Goal: Information Seeking & Learning: Learn about a topic

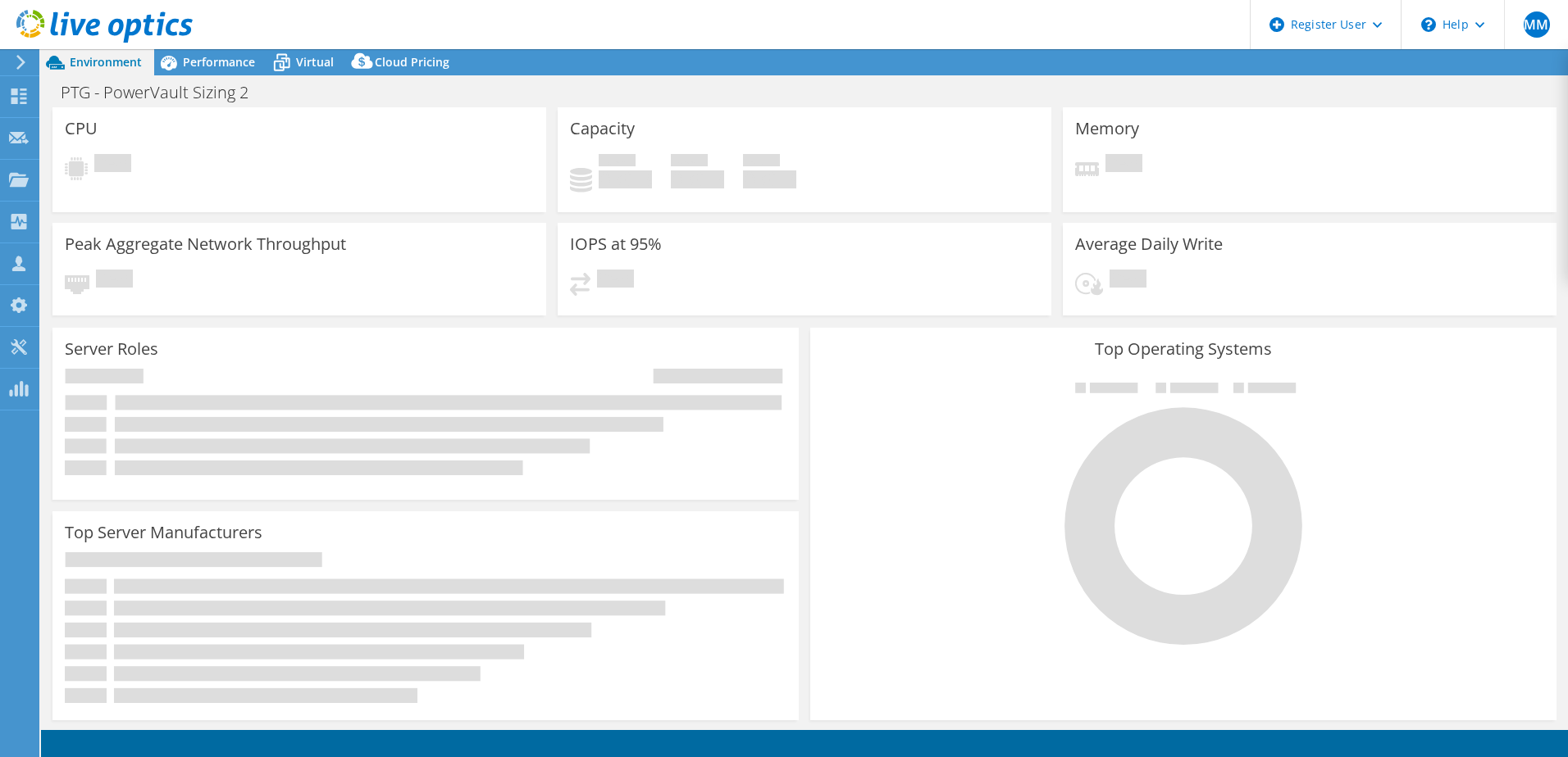
select select "USD"
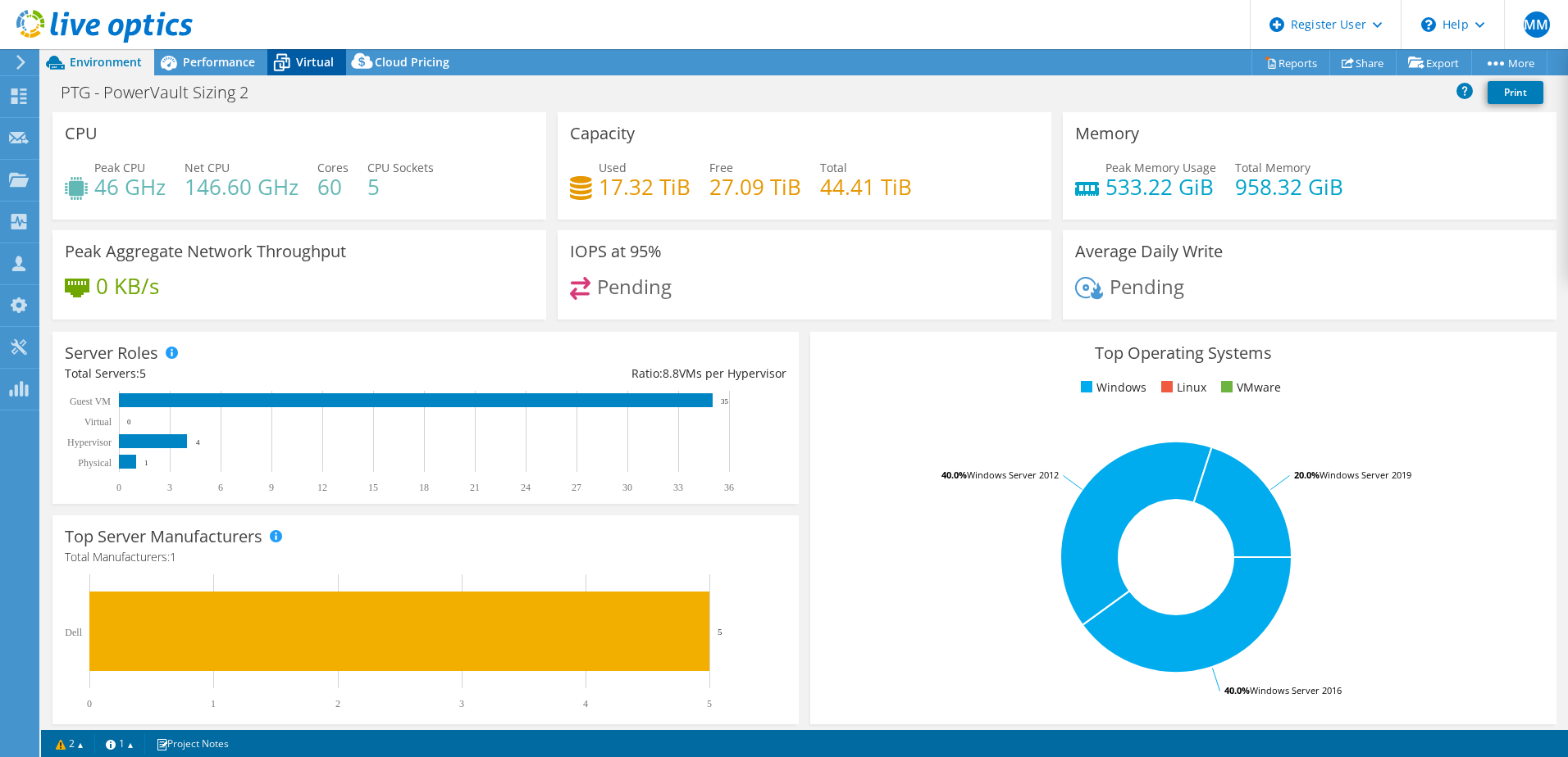
click at [311, 69] on span "Virtual" at bounding box center [315, 62] width 37 height 16
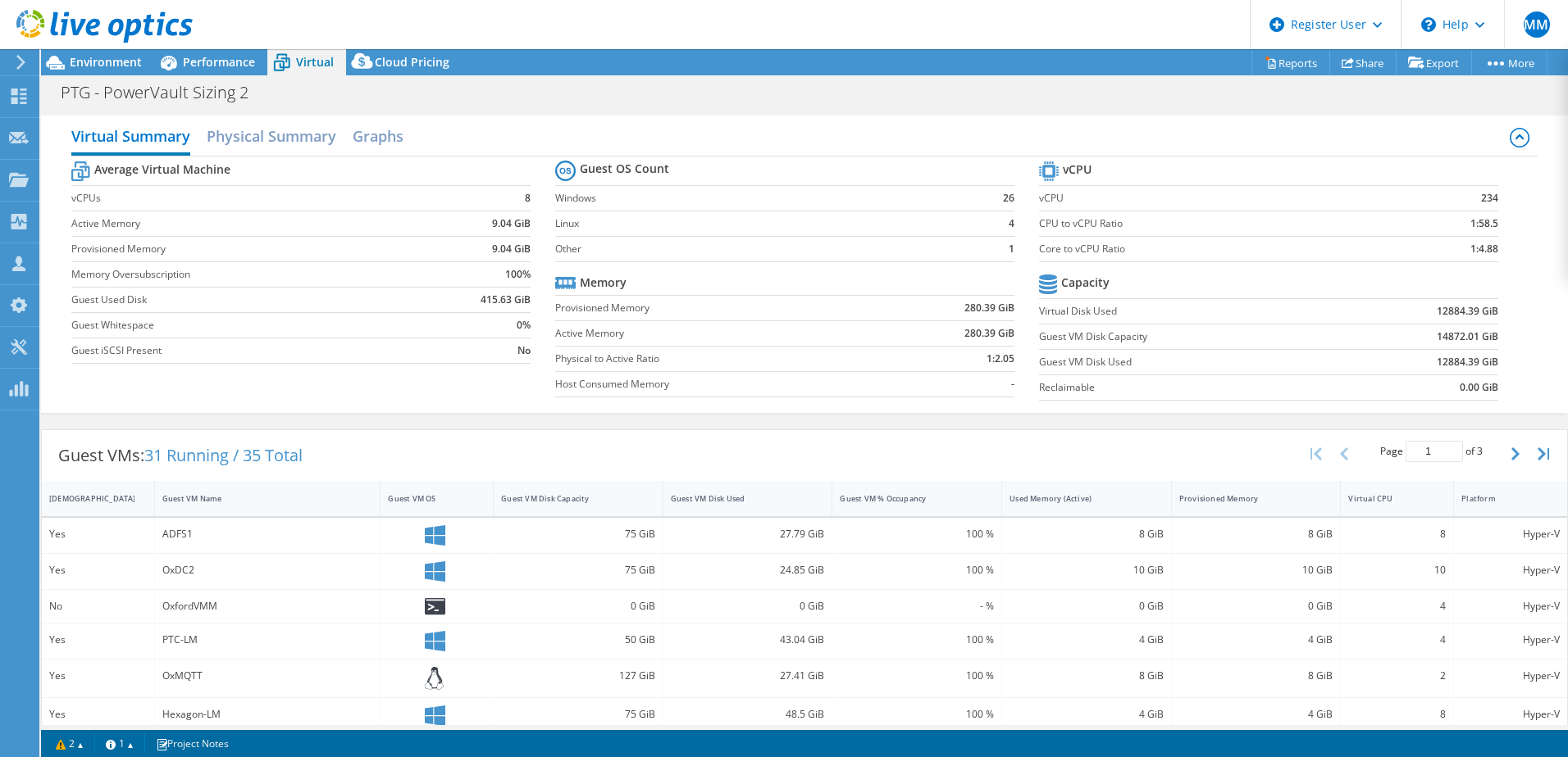
click at [286, 153] on div "Virtual Summary Physical Summary Graphs" at bounding box center [804, 138] width 1466 height 37
click at [282, 137] on h2 "Physical Summary" at bounding box center [271, 137] width 130 height 36
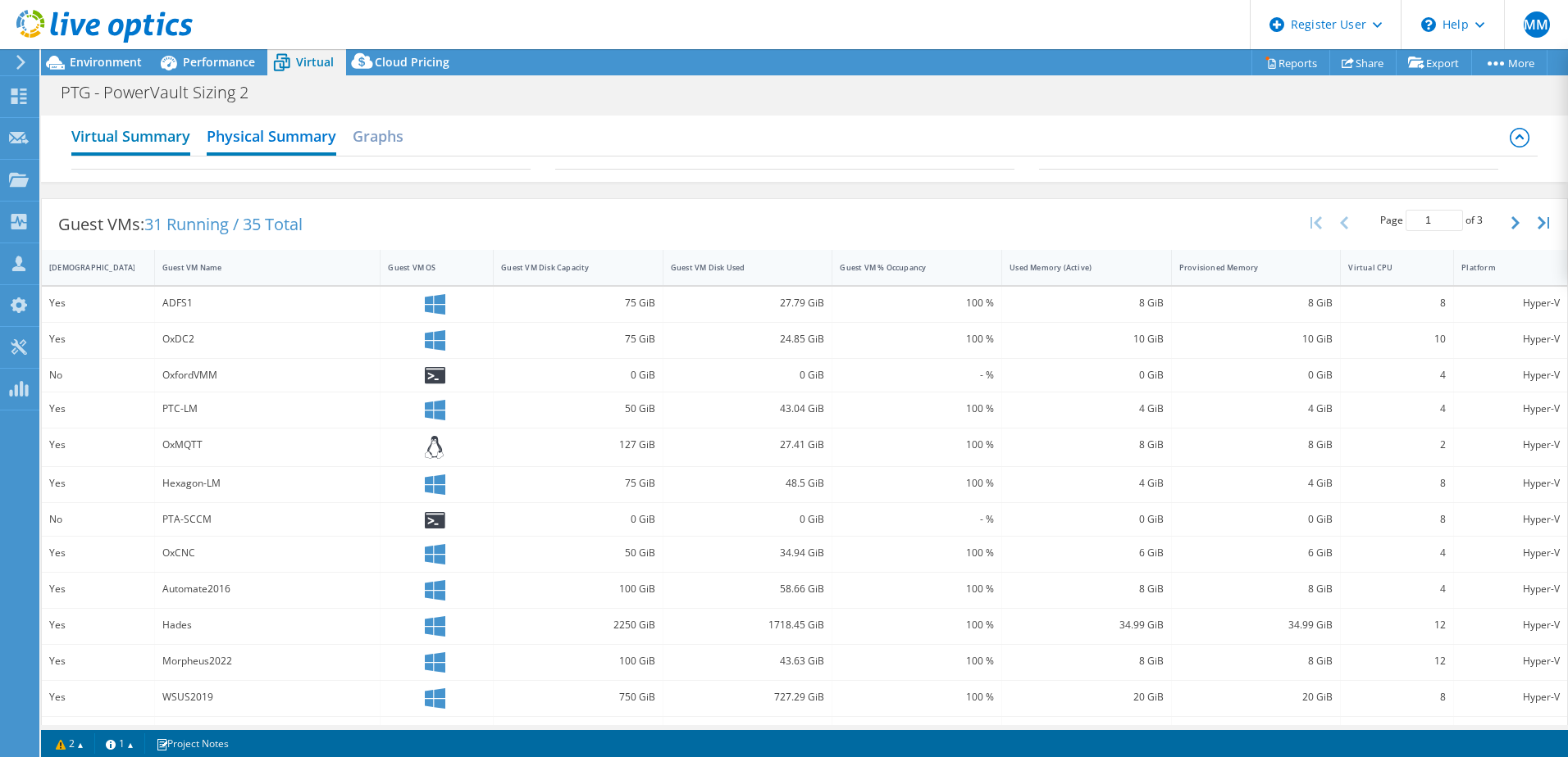
click at [158, 144] on h2 "Virtual Summary" at bounding box center [131, 137] width 119 height 36
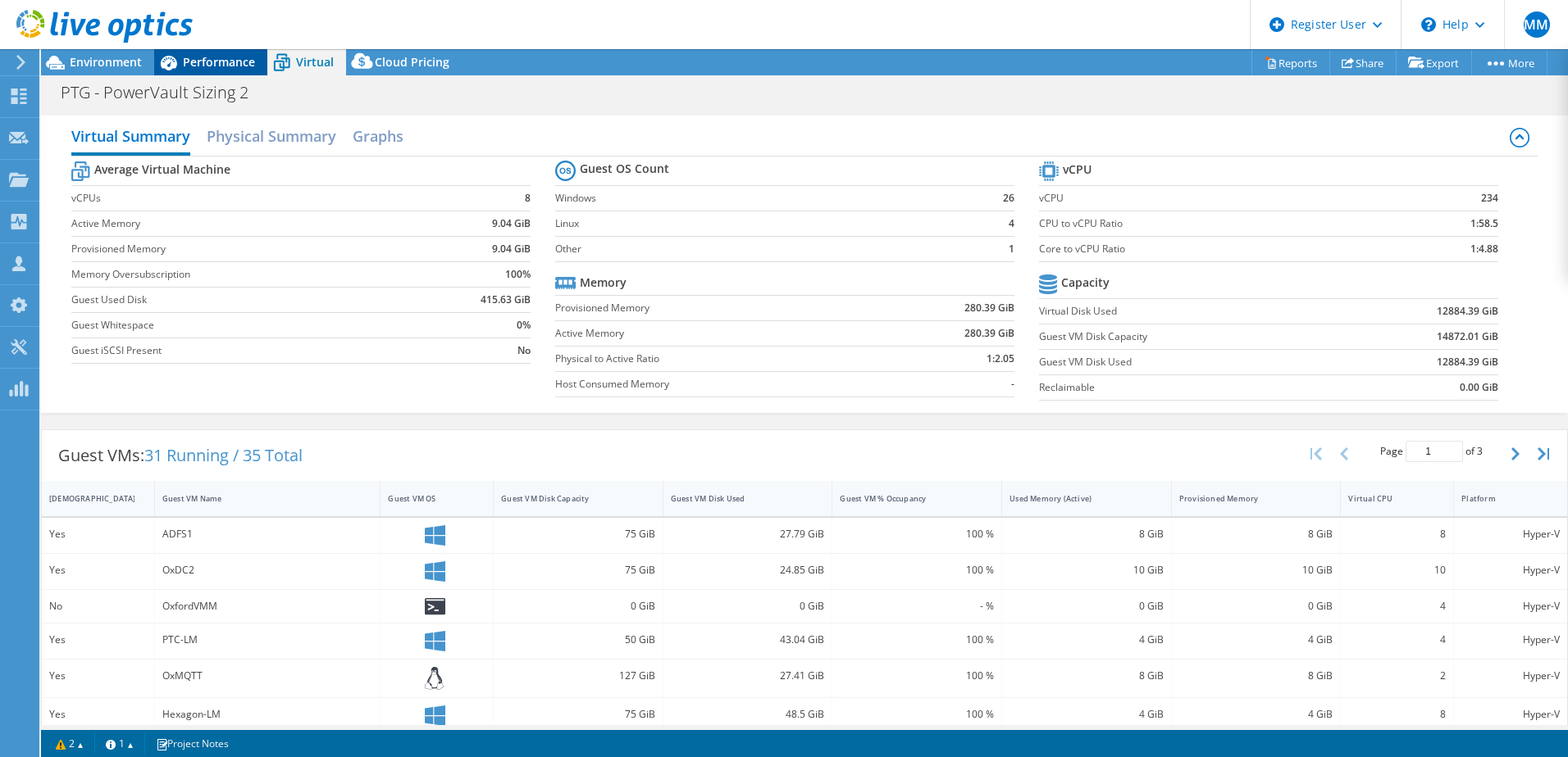
click at [220, 62] on span "Performance" at bounding box center [219, 62] width 72 height 16
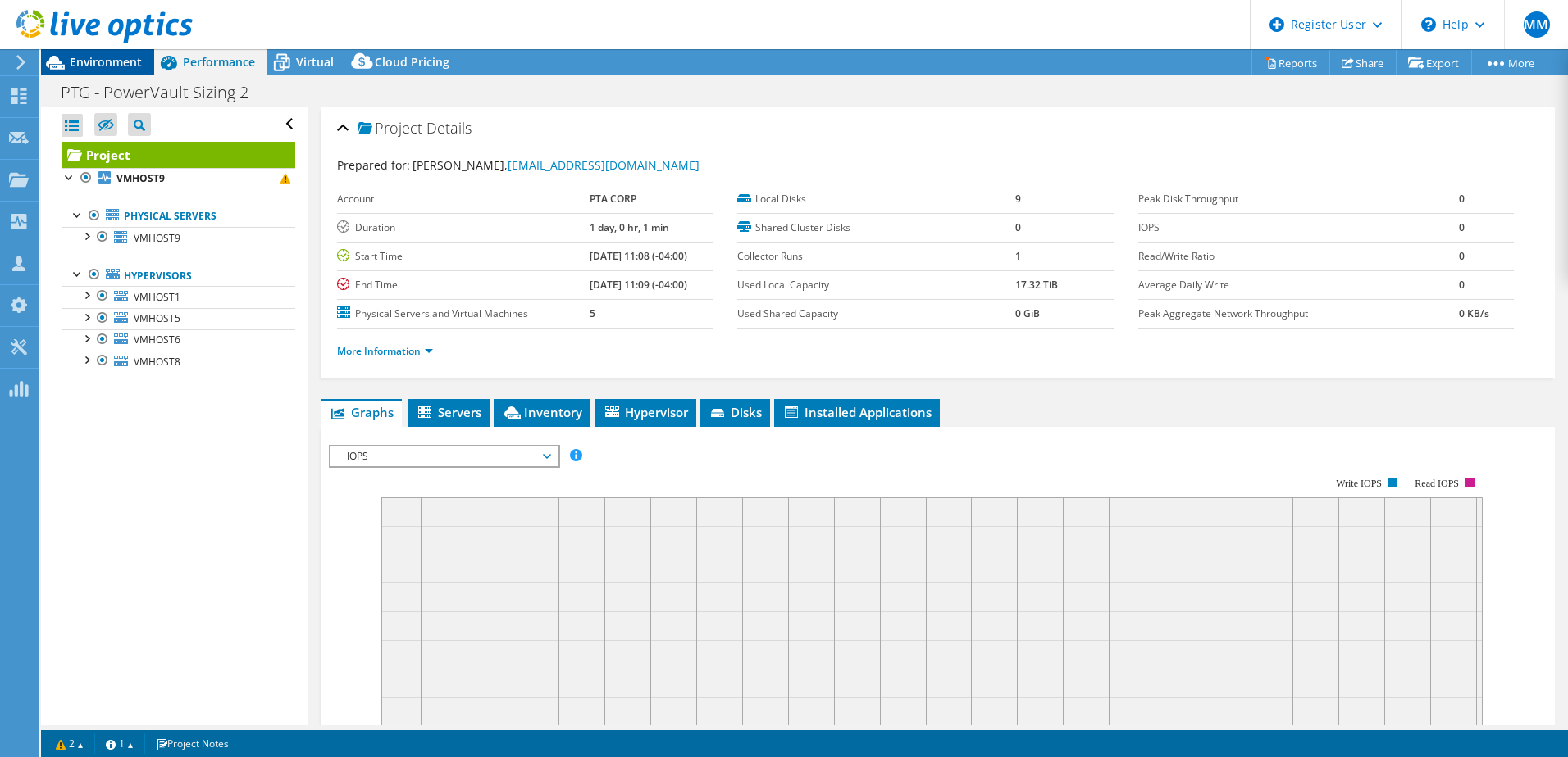
click at [107, 63] on span "Environment" at bounding box center [105, 62] width 72 height 16
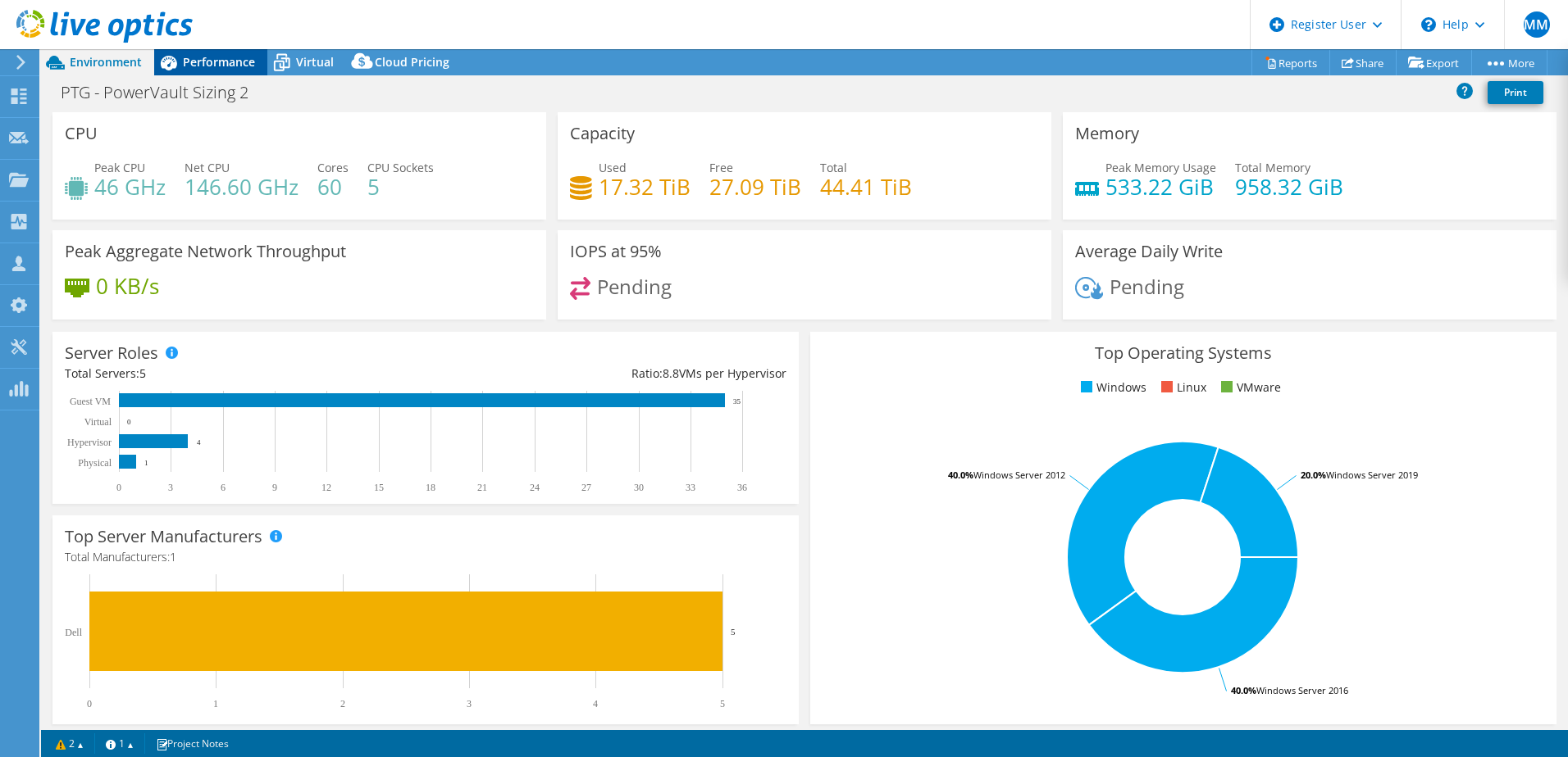
click at [218, 68] on span "Performance" at bounding box center [219, 62] width 72 height 16
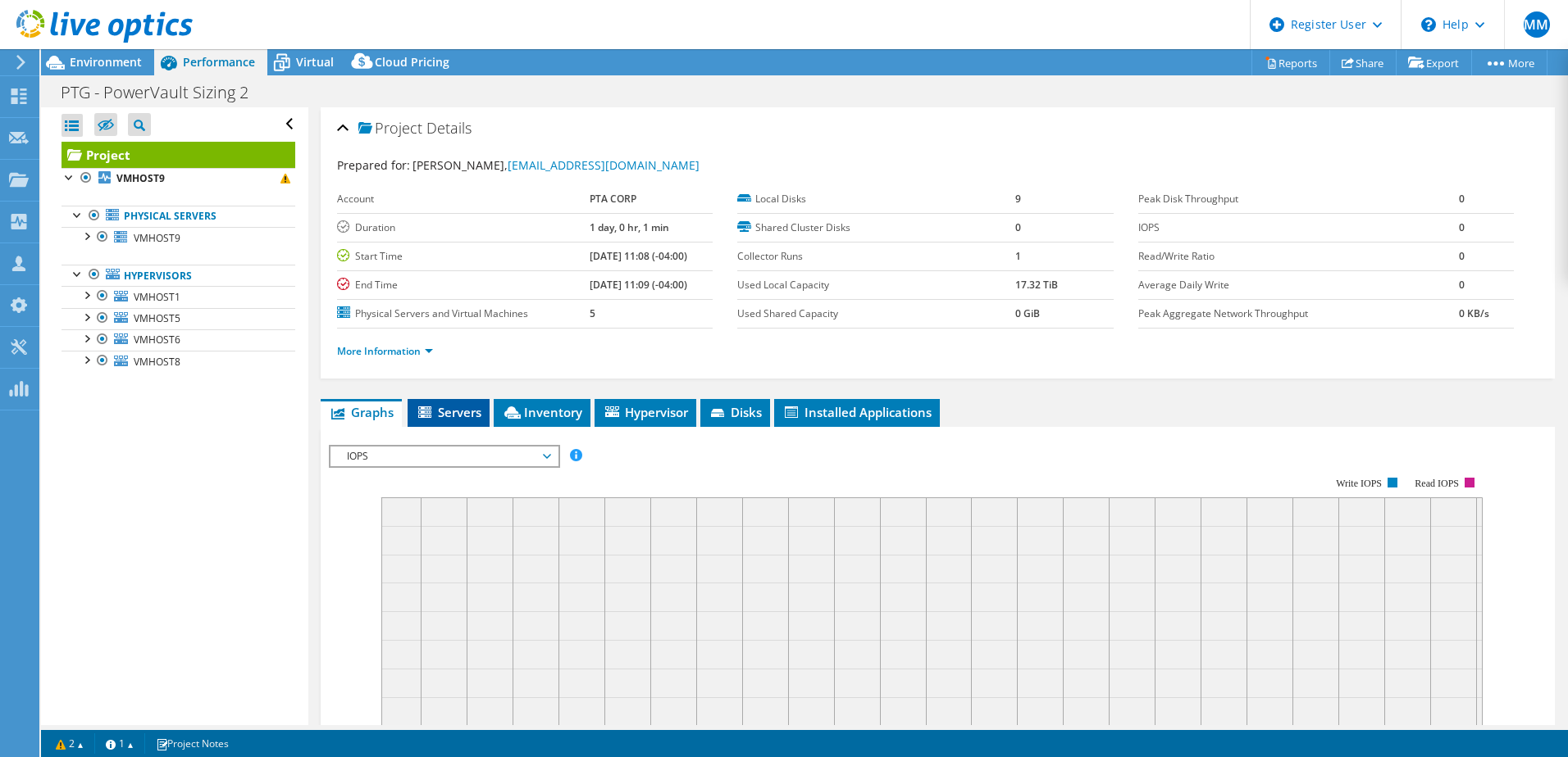
click at [458, 414] on span "Servers" at bounding box center [448, 412] width 65 height 17
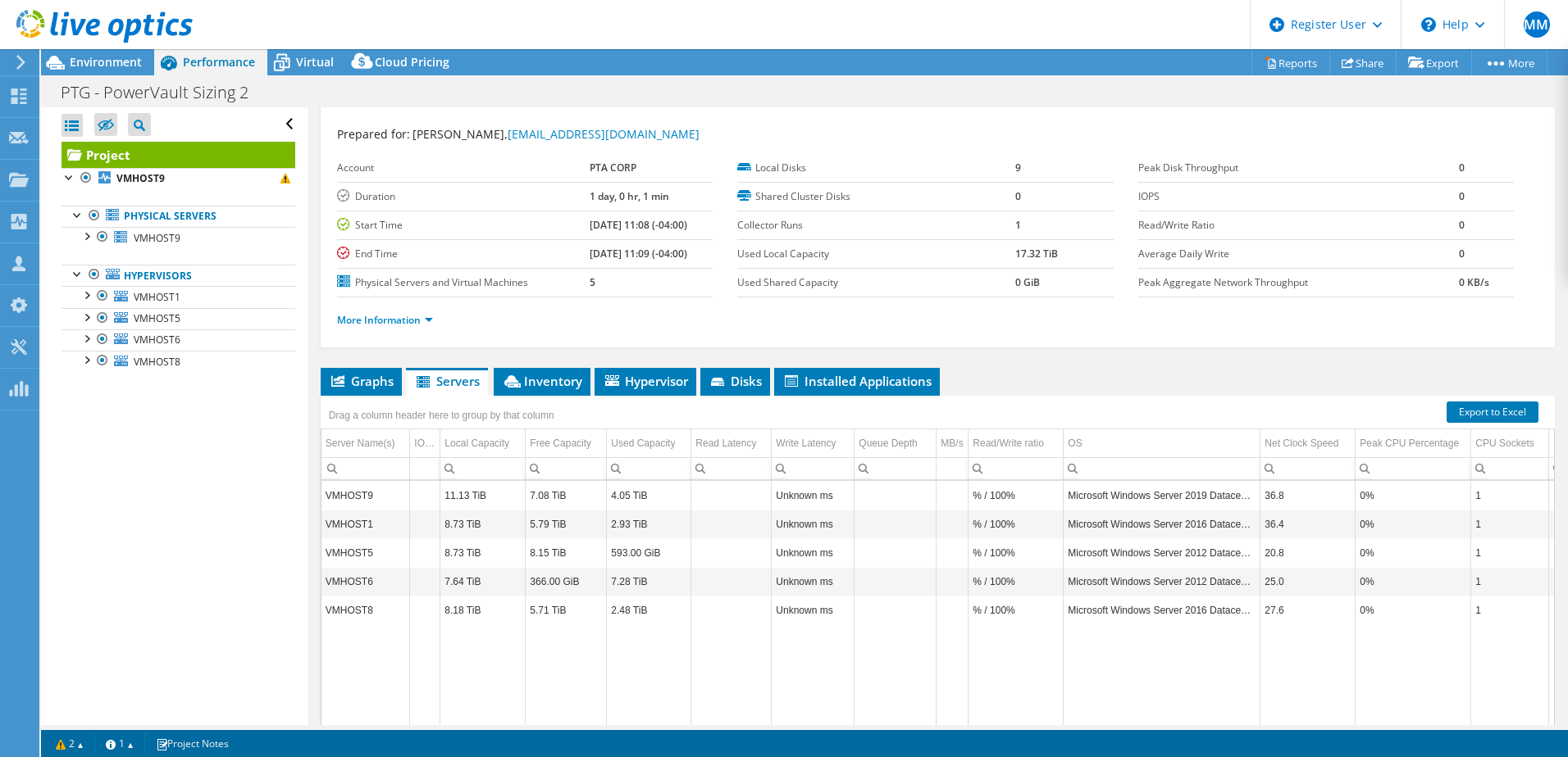
scroll to position [32, 0]
click at [437, 324] on li "More Information" at bounding box center [390, 320] width 105 height 18
click at [426, 318] on link "More Information" at bounding box center [385, 319] width 96 height 14
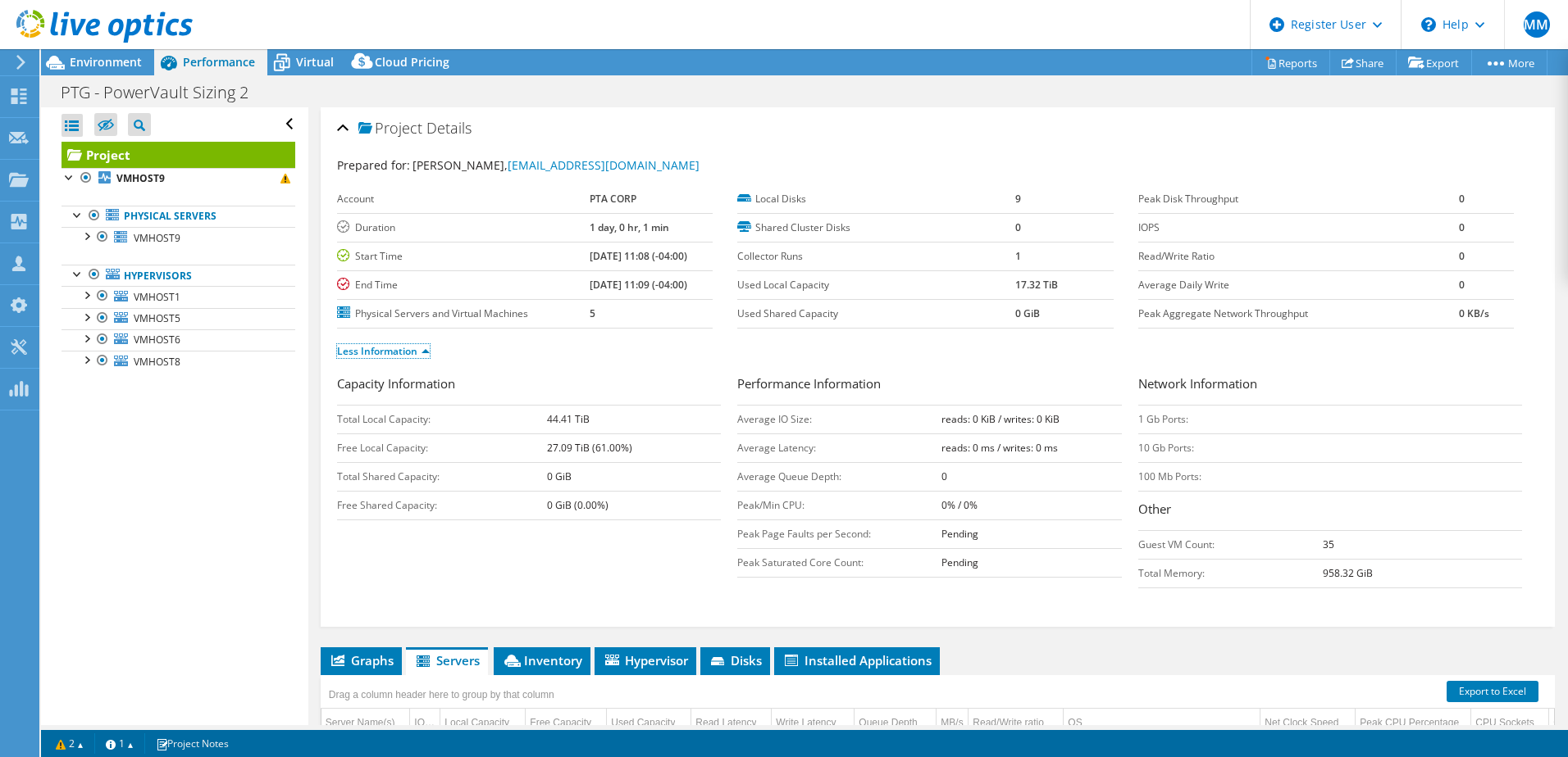
scroll to position [0, 0]
drag, startPoint x: 1447, startPoint y: 259, endPoint x: 1484, endPoint y: 260, distance: 37.0
click at [1484, 260] on tr "Read/Write Ratio 0" at bounding box center [1326, 256] width 376 height 29
drag, startPoint x: 1484, startPoint y: 260, endPoint x: 1332, endPoint y: 239, distance: 153.4
click at [1332, 239] on td "IOPS" at bounding box center [1299, 227] width 322 height 29
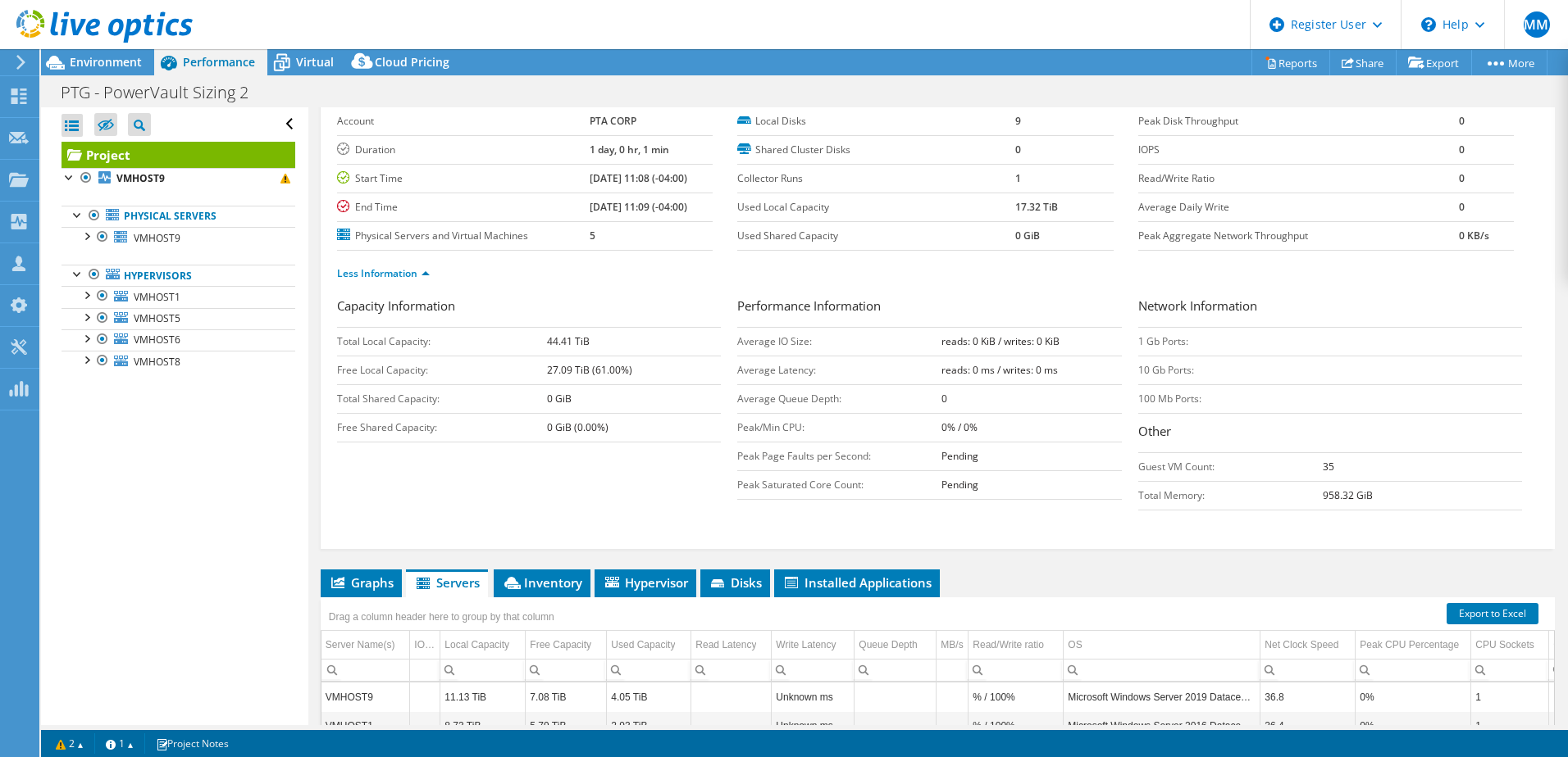
scroll to position [361, 0]
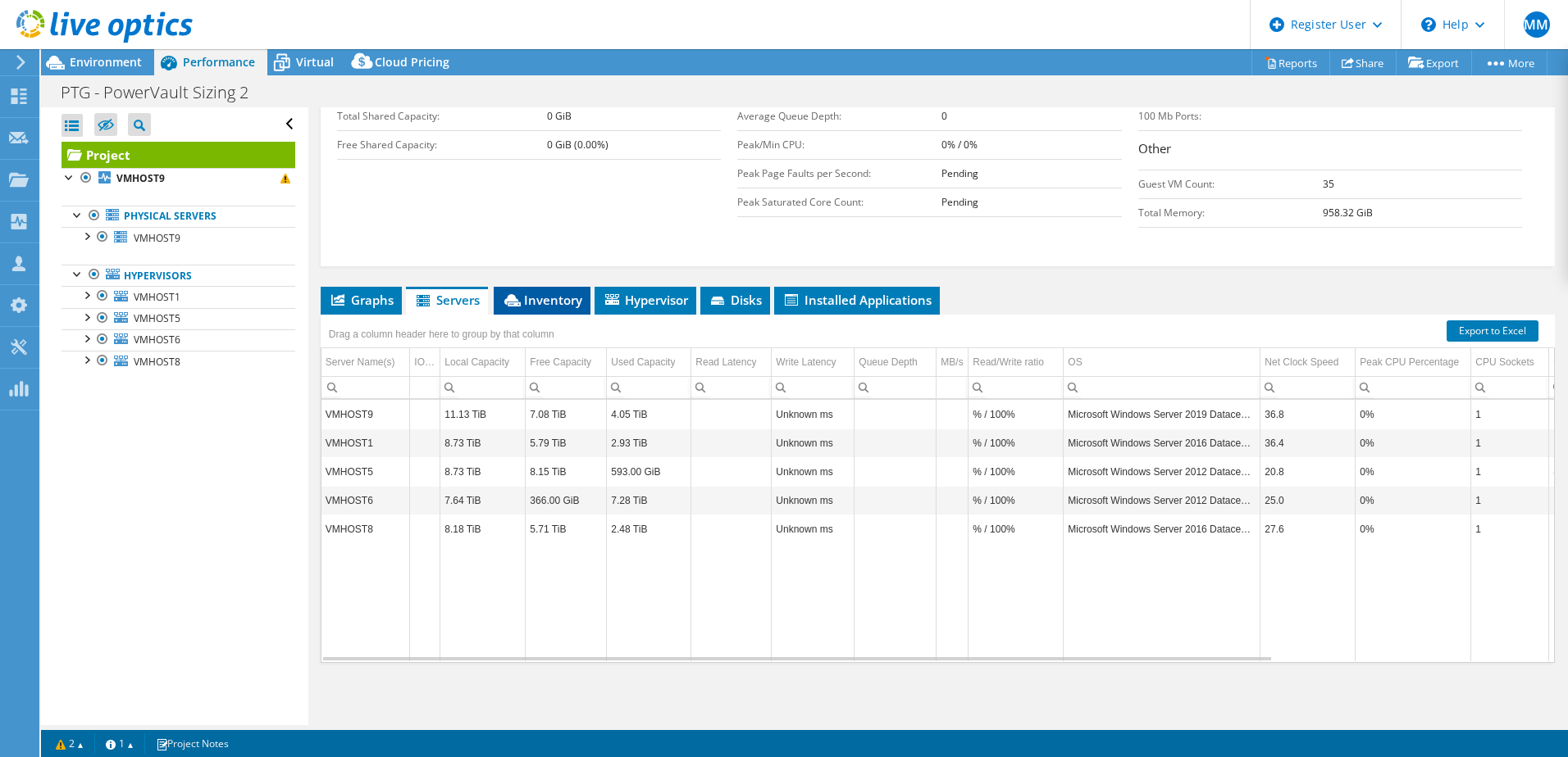
click at [541, 301] on span "Inventory" at bounding box center [542, 300] width 80 height 17
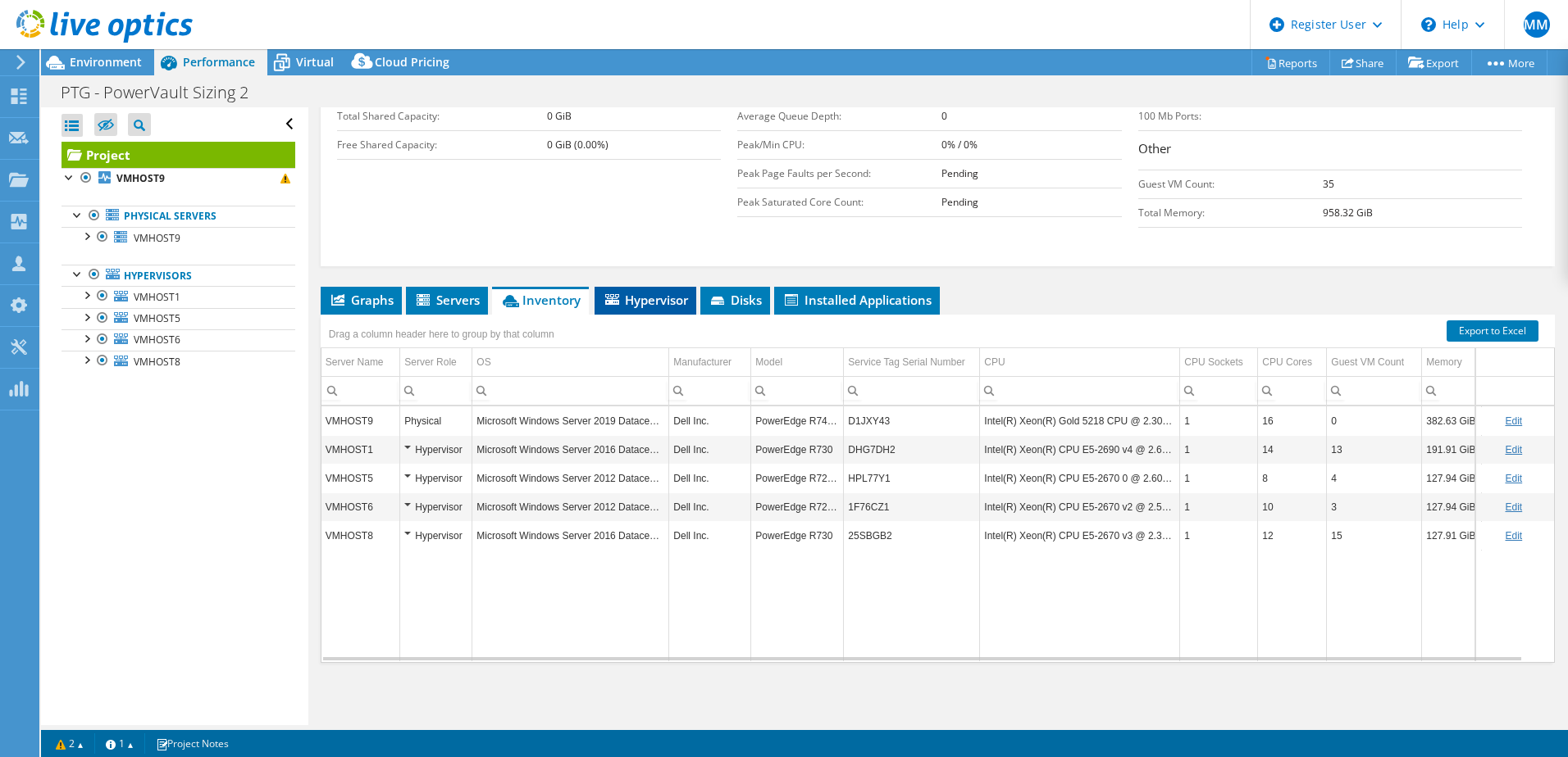
click at [621, 310] on li "Hypervisor" at bounding box center [645, 301] width 102 height 28
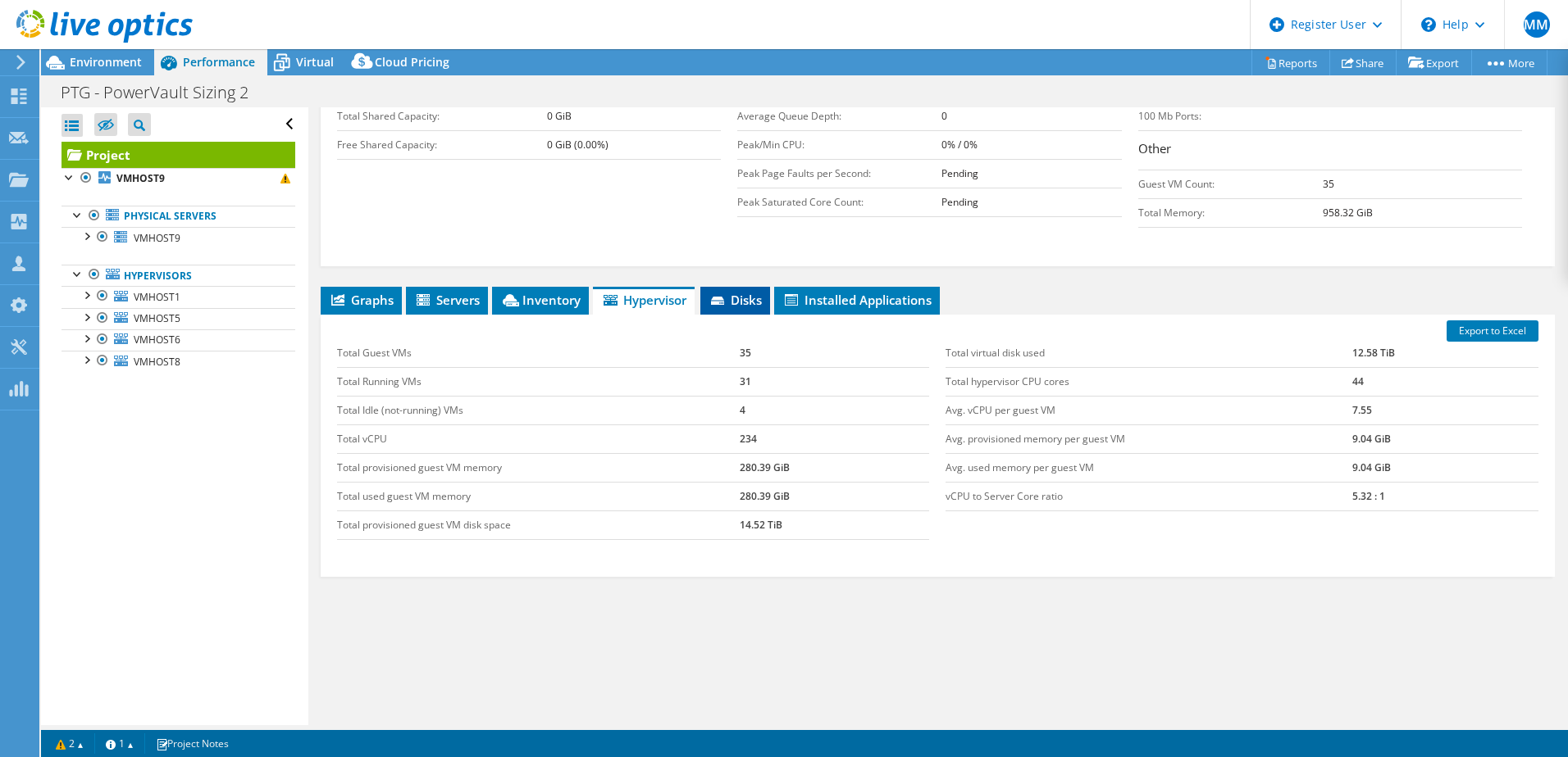
click at [759, 295] on span "Disks" at bounding box center [735, 300] width 53 height 17
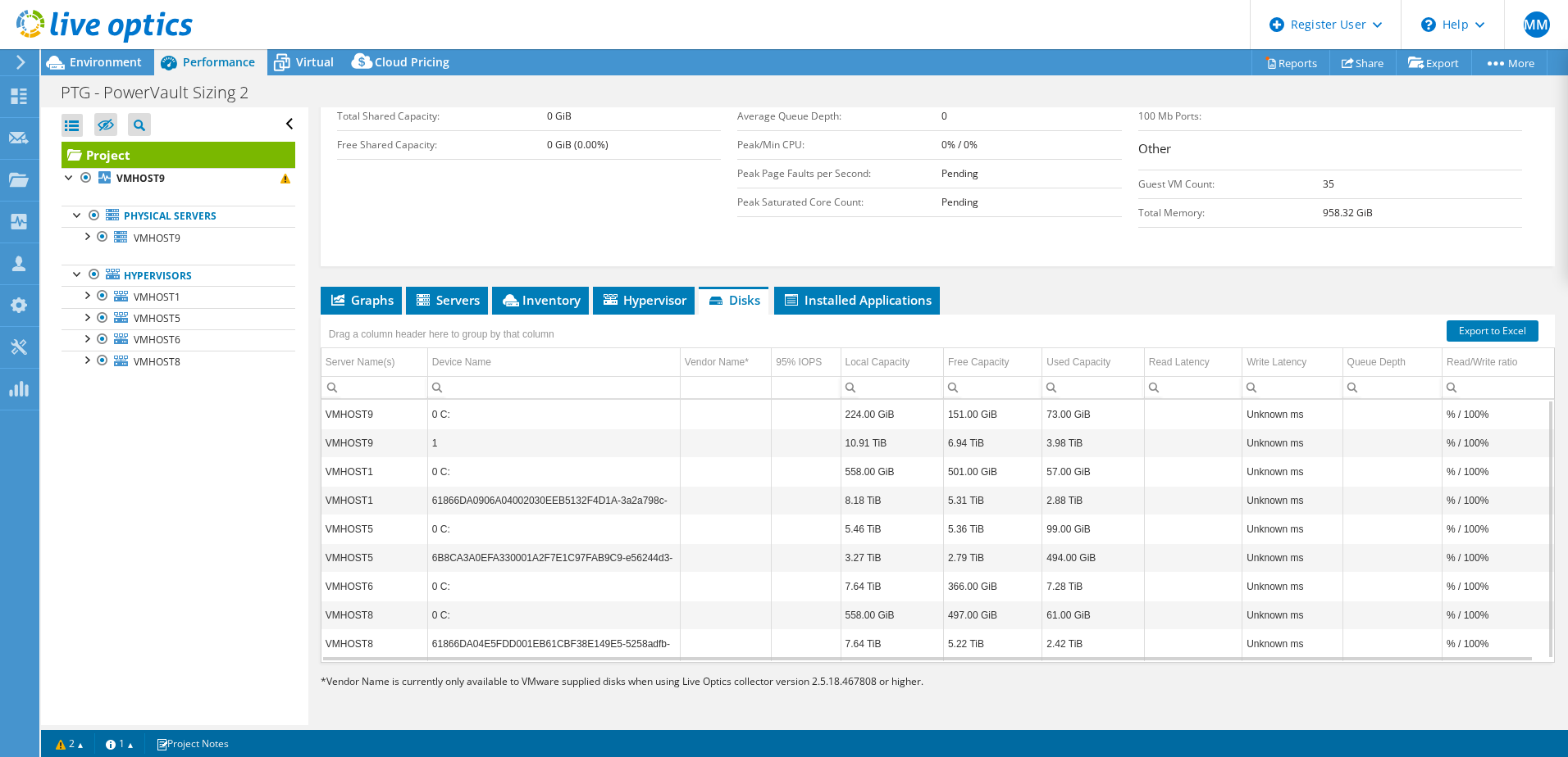
click at [759, 295] on span "Disks" at bounding box center [733, 300] width 53 height 17
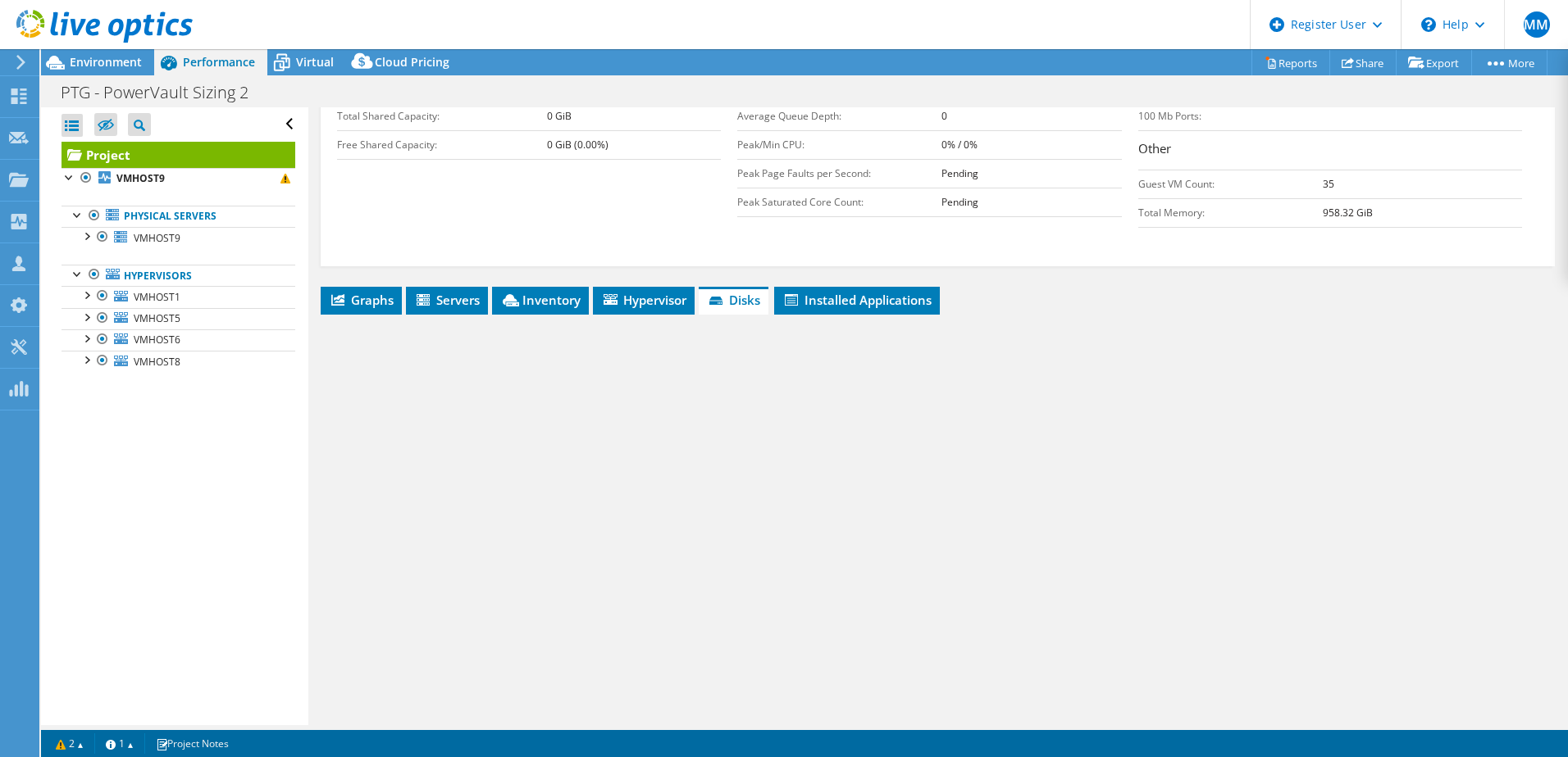
scroll to position [0, 0]
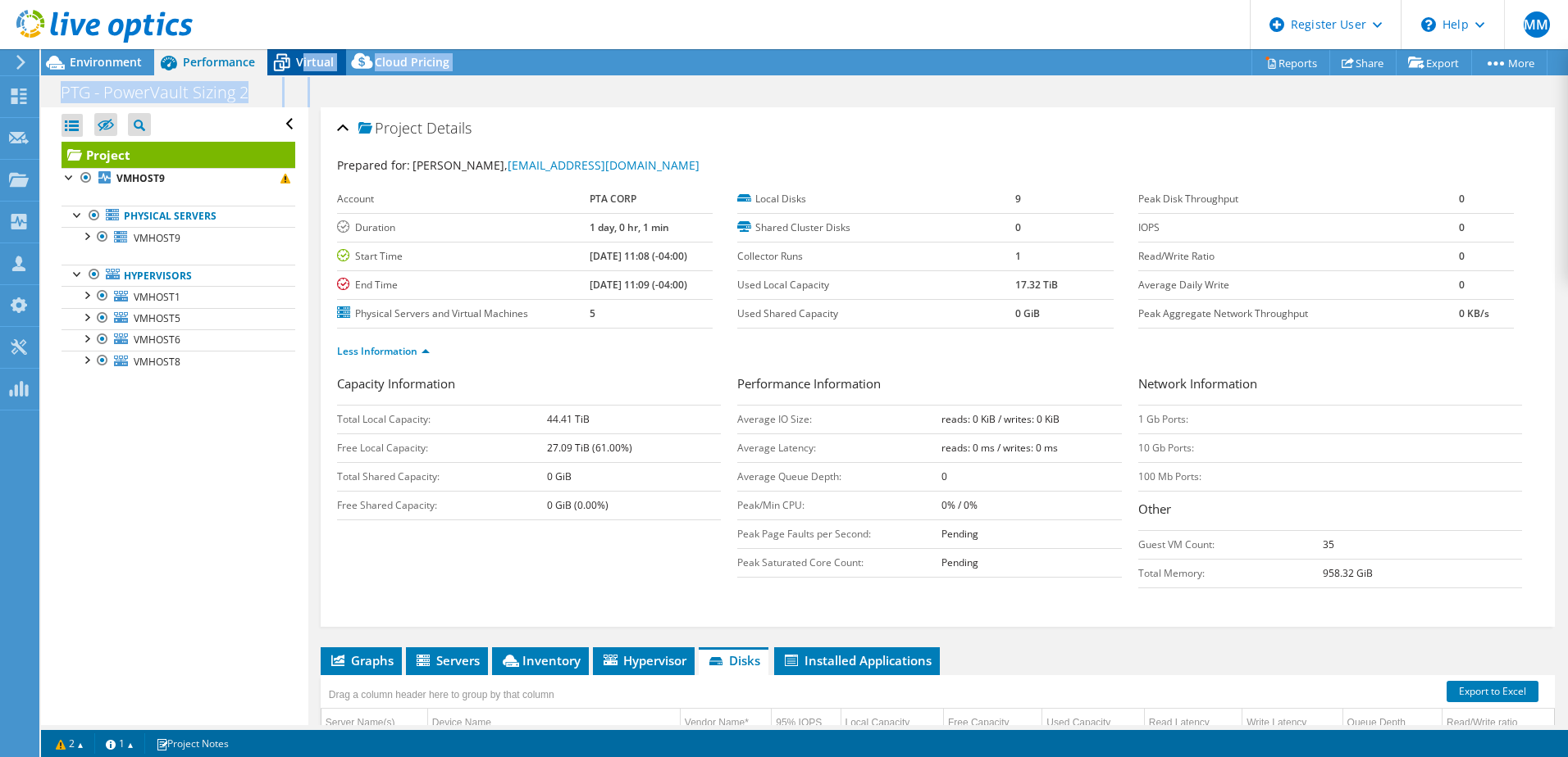
drag, startPoint x: 422, startPoint y: 104, endPoint x: 302, endPoint y: 64, distance: 126.5
click at [302, 64] on div "Project Actions Project Actions Reports Share Export vSAN ReadyNode Sizer" at bounding box center [804, 402] width 1527 height 708
drag, startPoint x: 302, startPoint y: 64, endPoint x: 511, endPoint y: 260, distance: 286.5
click at [511, 260] on label "Start Time" at bounding box center [464, 256] width 253 height 17
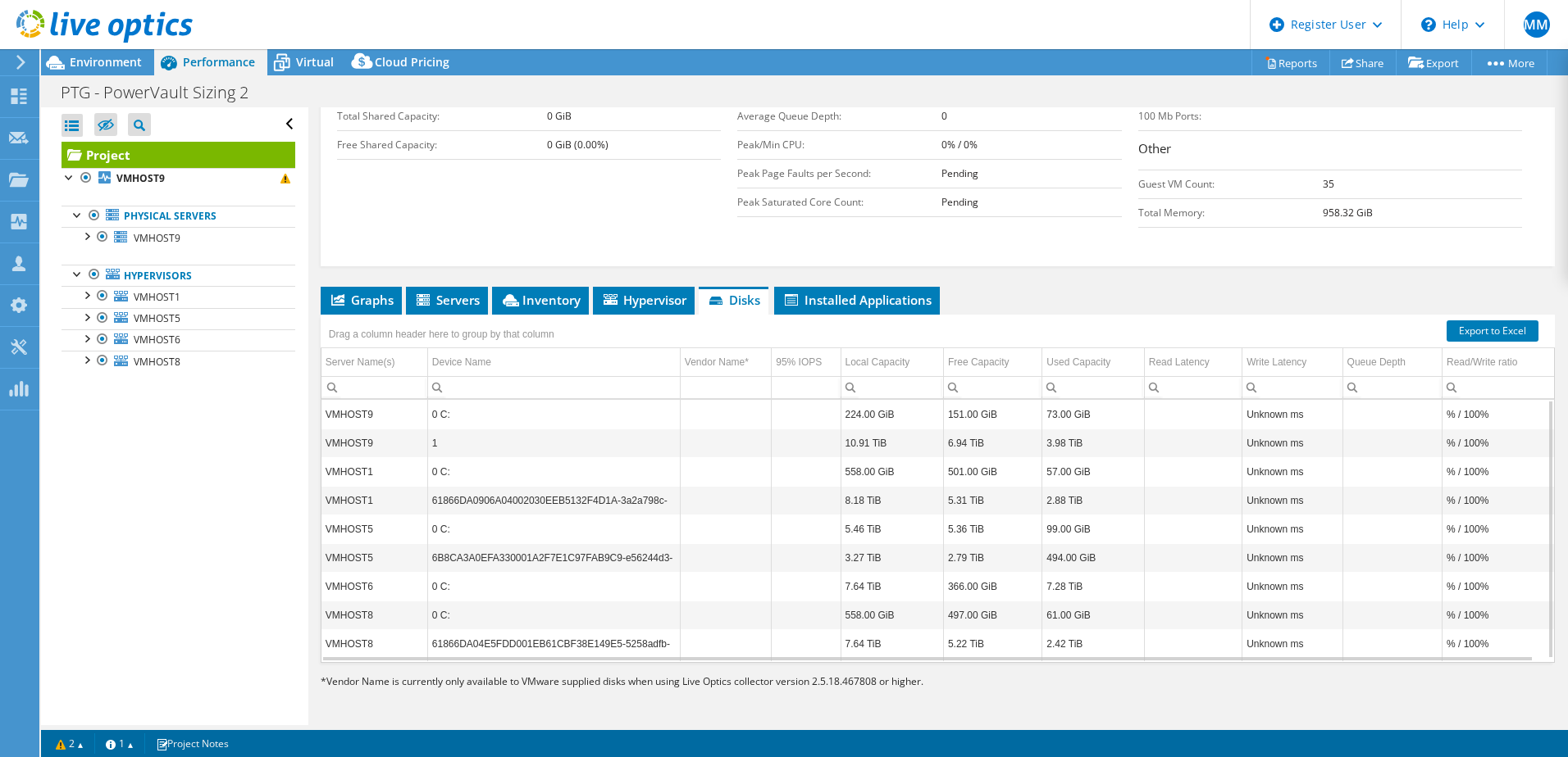
scroll to position [361, 0]
click at [658, 298] on span "Hypervisor" at bounding box center [644, 300] width 85 height 17
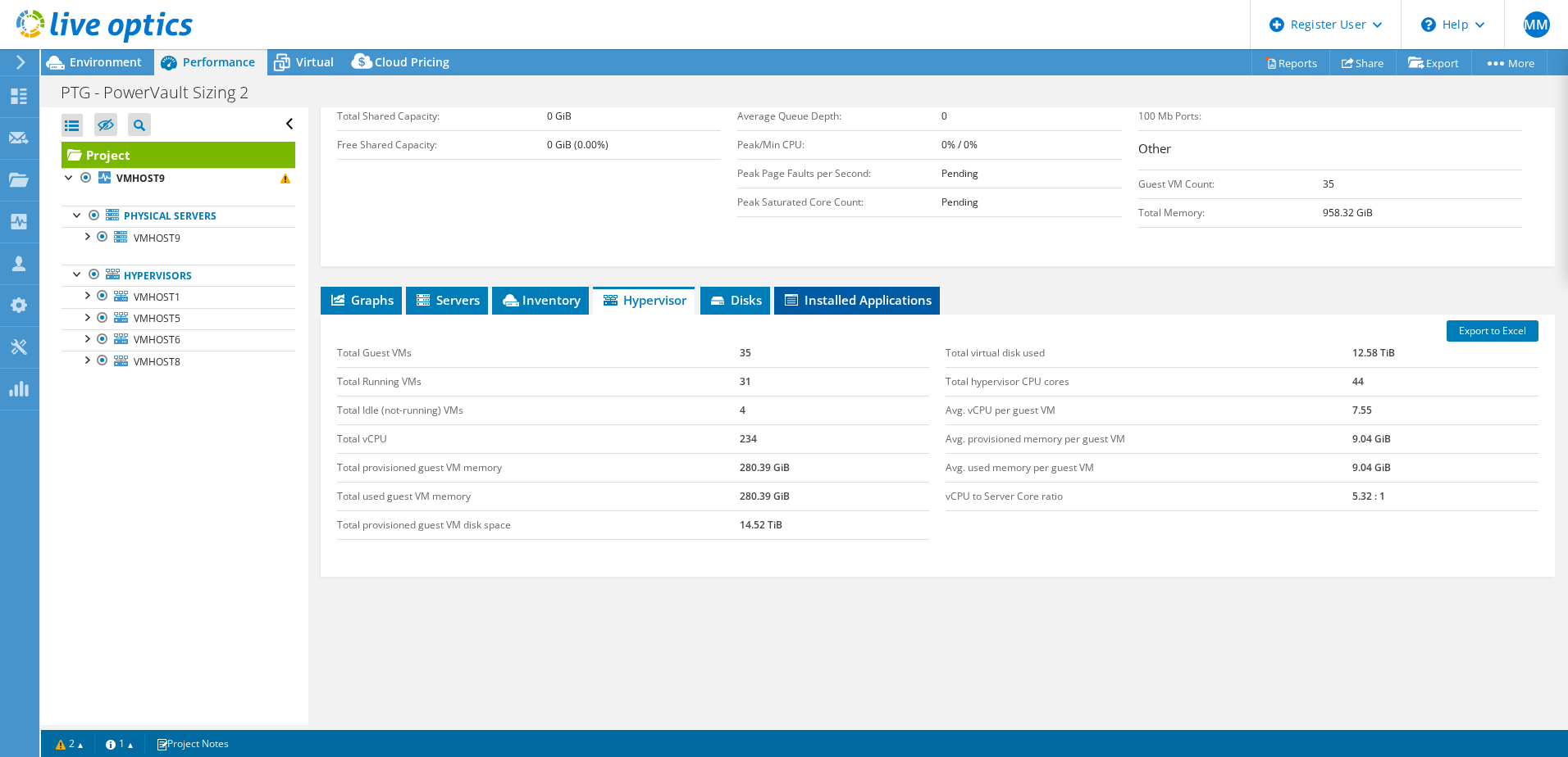
click at [816, 296] on span "Installed Applications" at bounding box center [857, 300] width 149 height 17
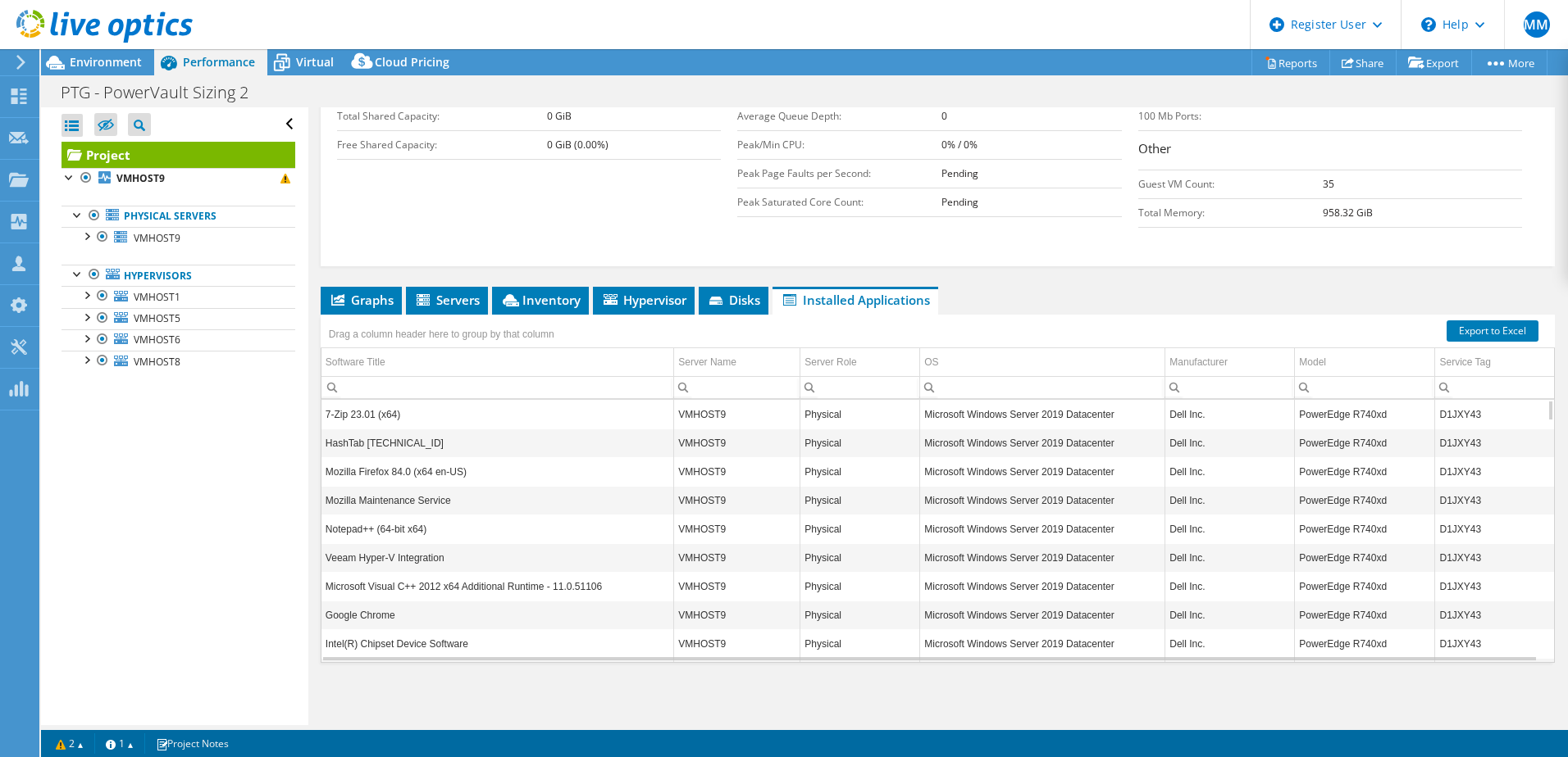
click at [439, 285] on div "Project Details Prepared for: [PERSON_NAME], [EMAIL_ADDRESS][DOMAIN_NAME] Accou…" at bounding box center [938, 235] width 1259 height 978
click at [451, 302] on span "Servers" at bounding box center [446, 300] width 65 height 17
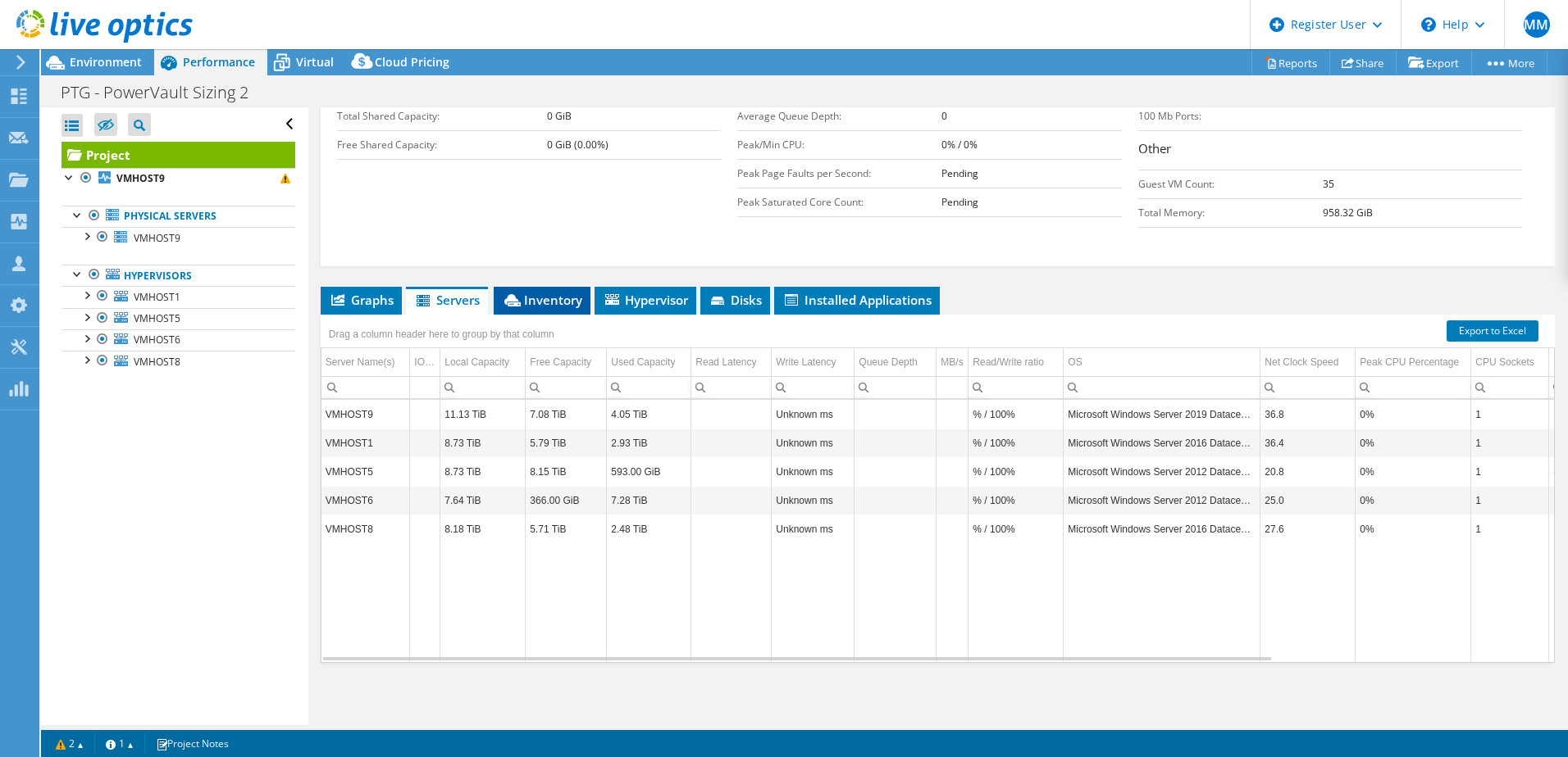
click at [567, 299] on span "Inventory" at bounding box center [542, 300] width 80 height 17
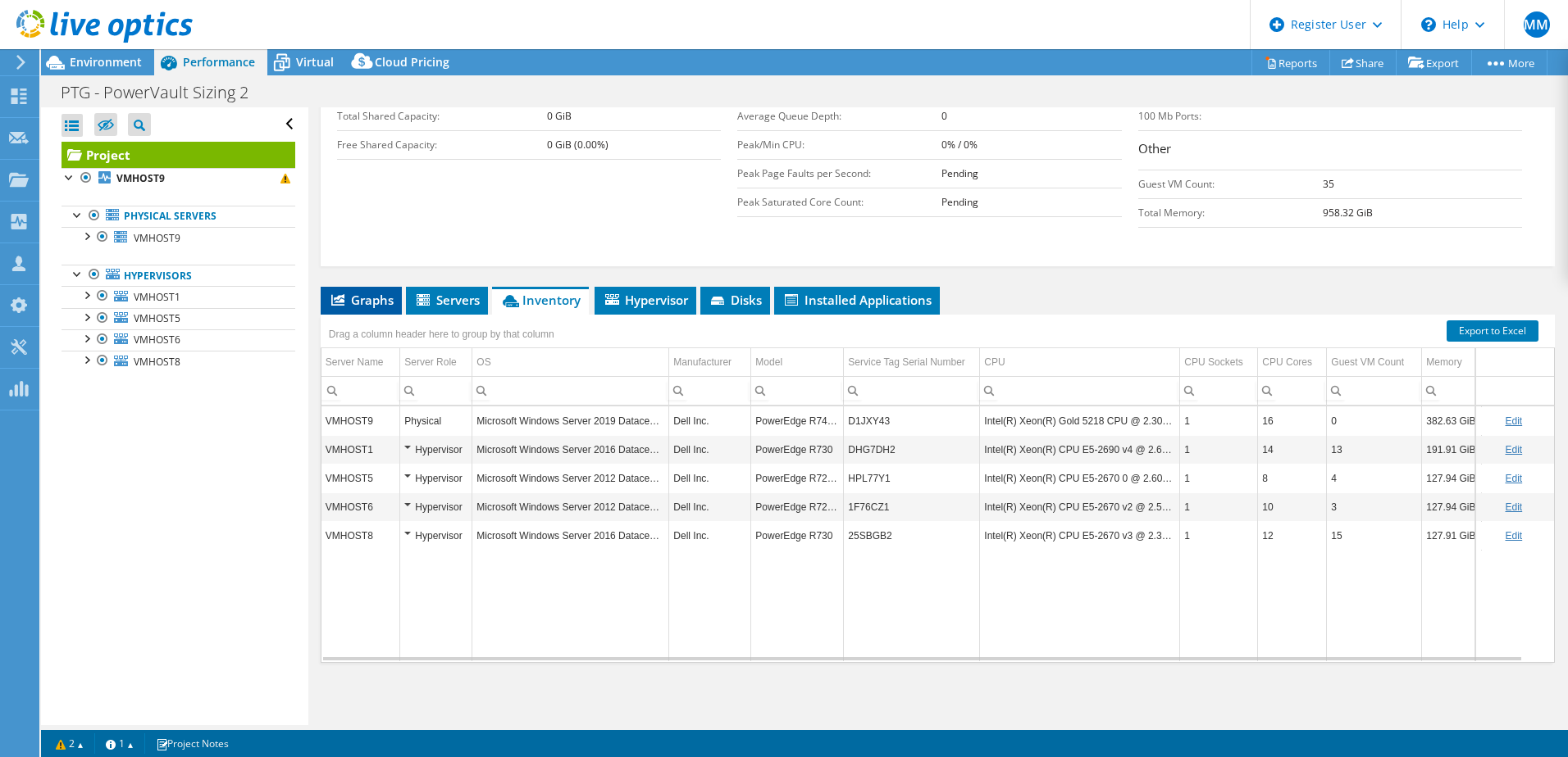
click at [355, 292] on span "Graphs" at bounding box center [361, 300] width 64 height 17
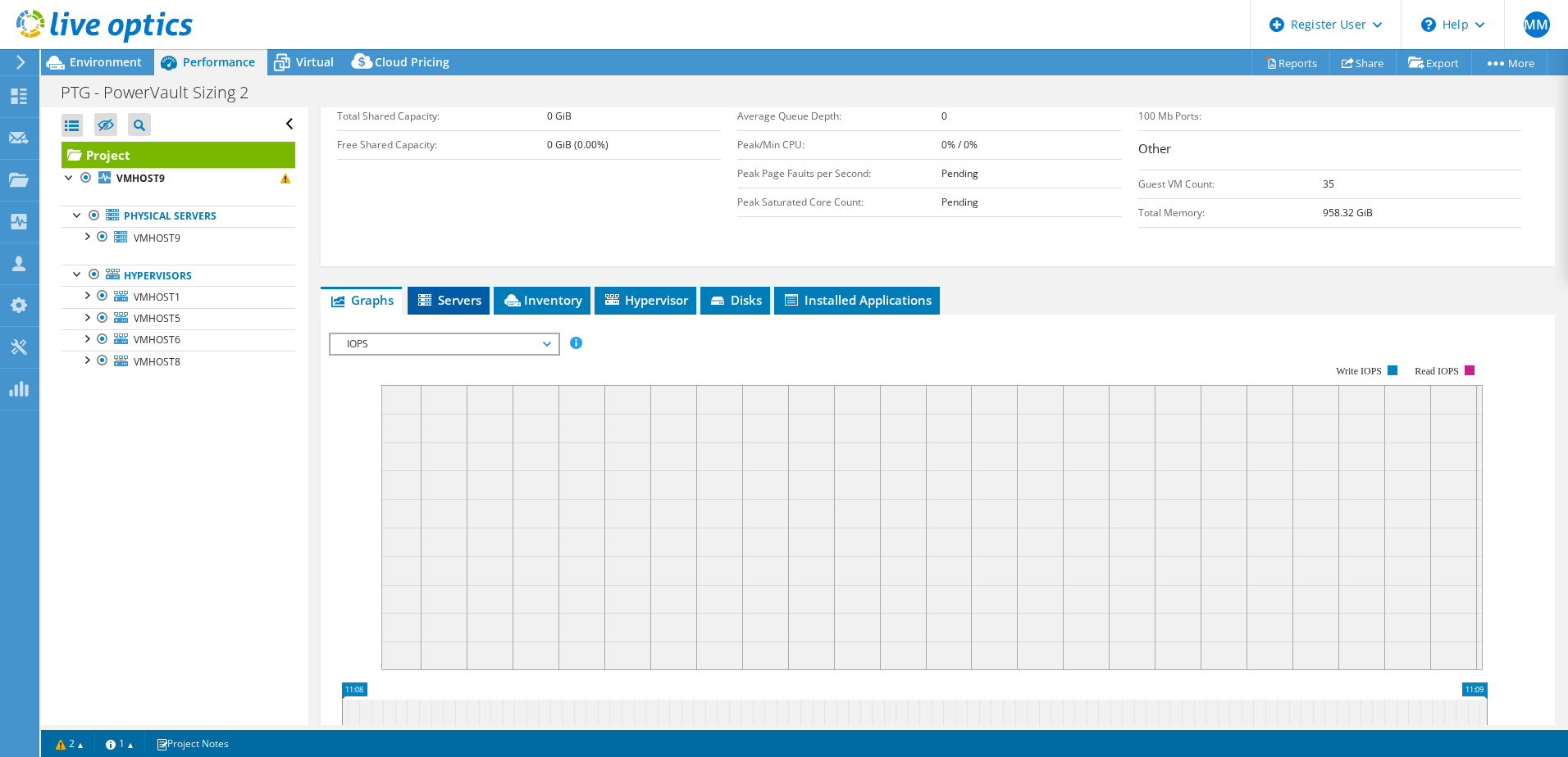
click at [451, 308] on span "Servers" at bounding box center [448, 300] width 65 height 17
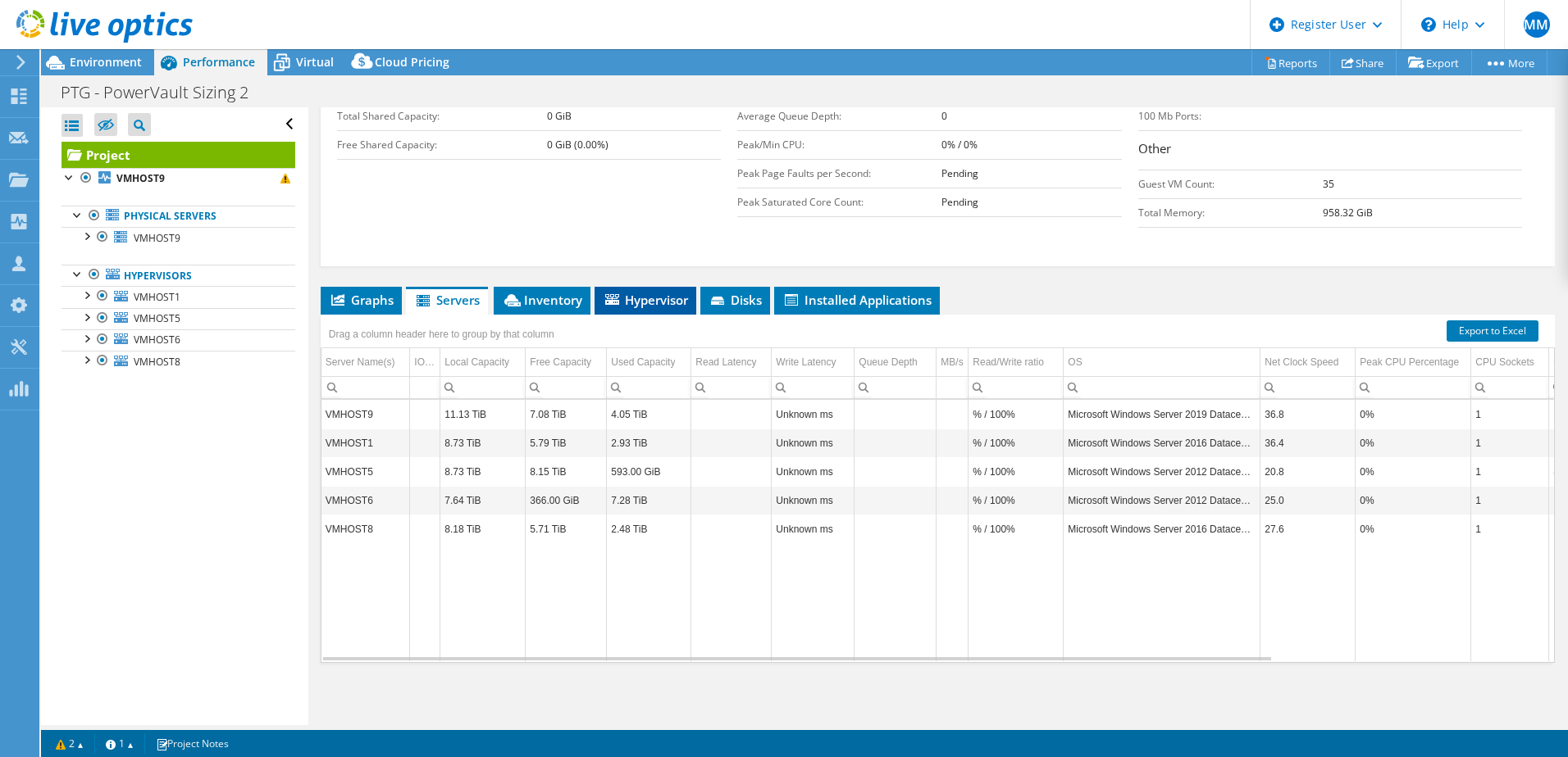
click at [659, 305] on span "Hypervisor" at bounding box center [646, 300] width 85 height 17
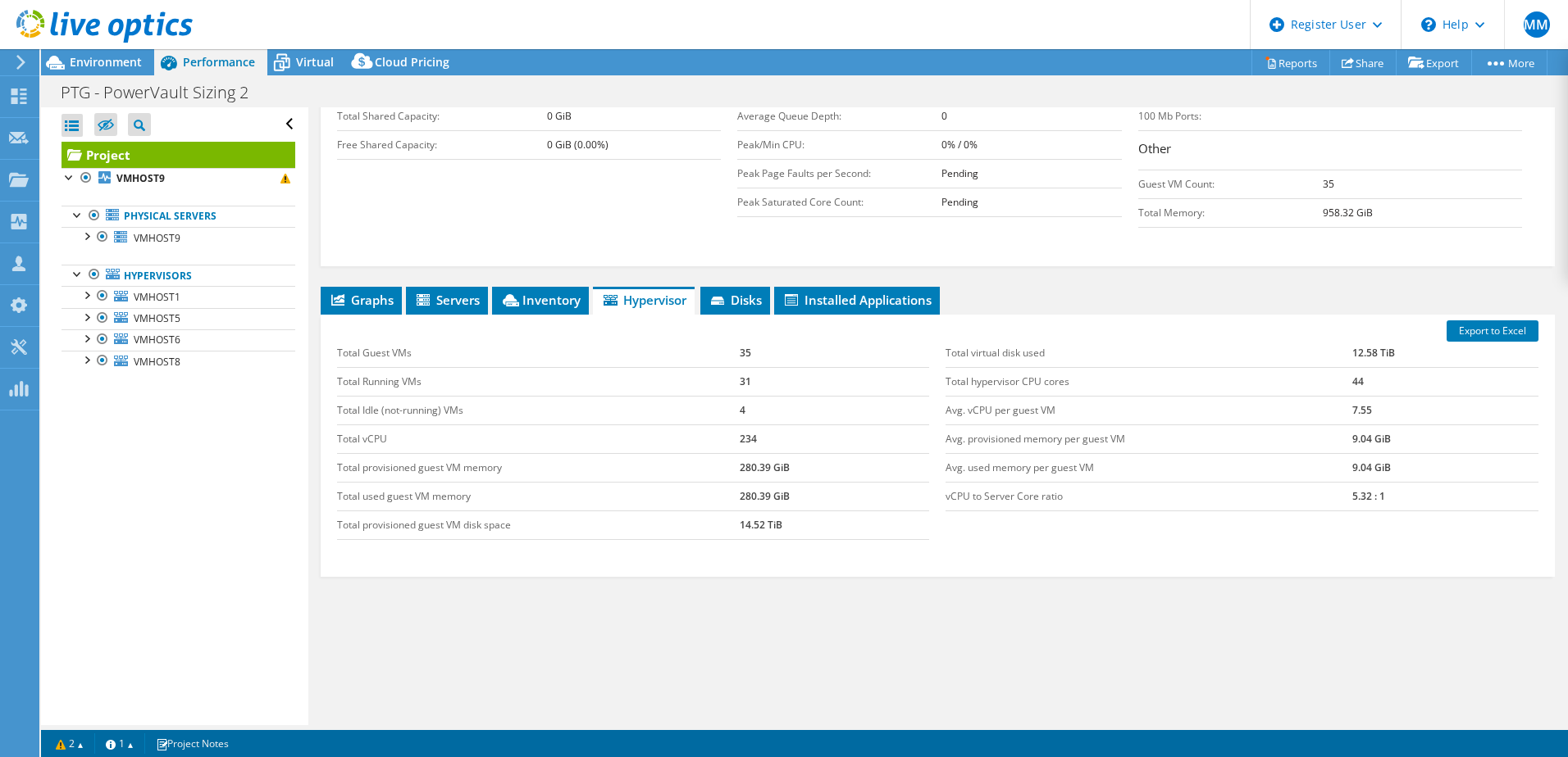
scroll to position [0, 0]
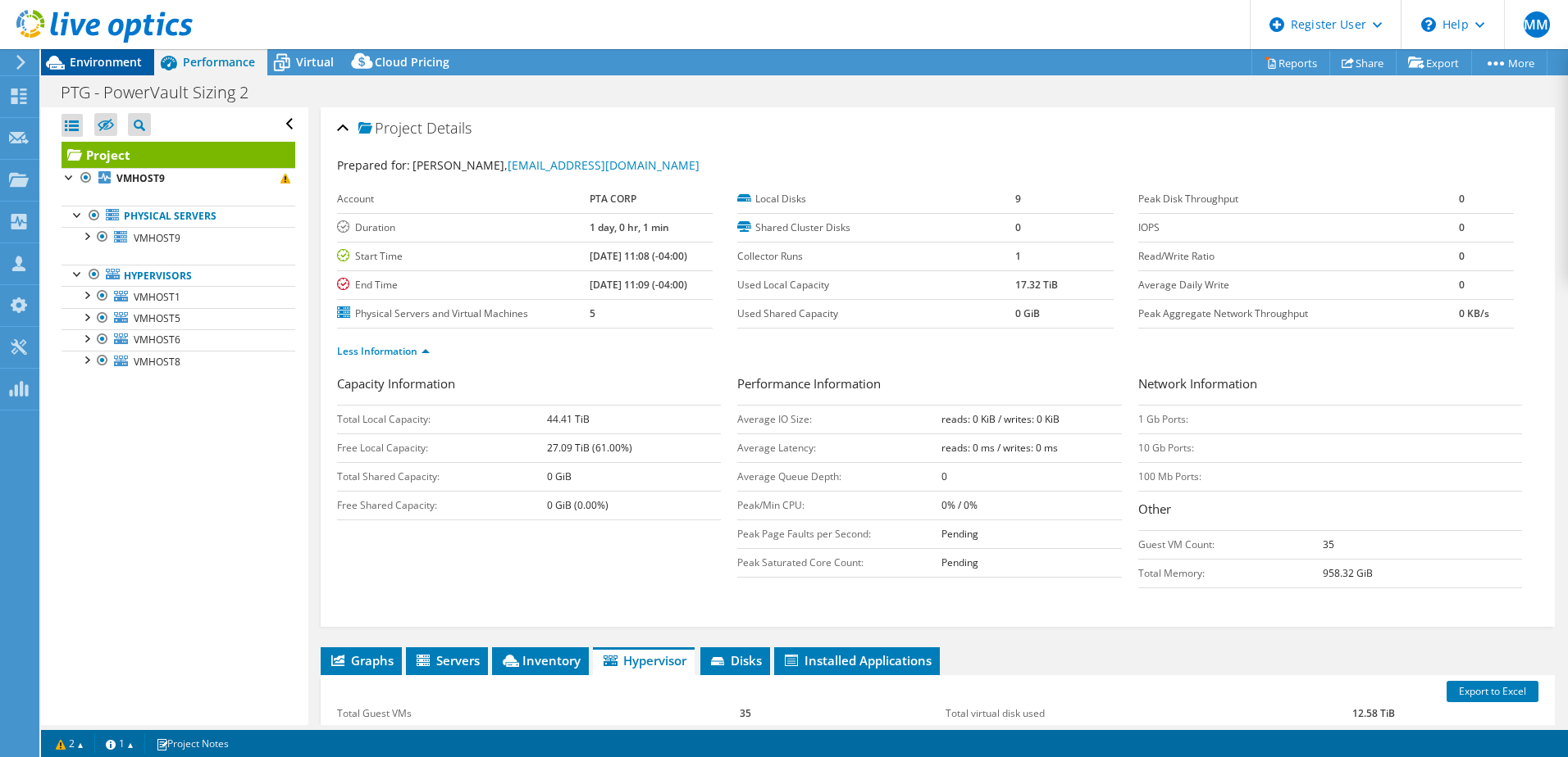
click at [108, 57] on span "Environment" at bounding box center [105, 62] width 72 height 16
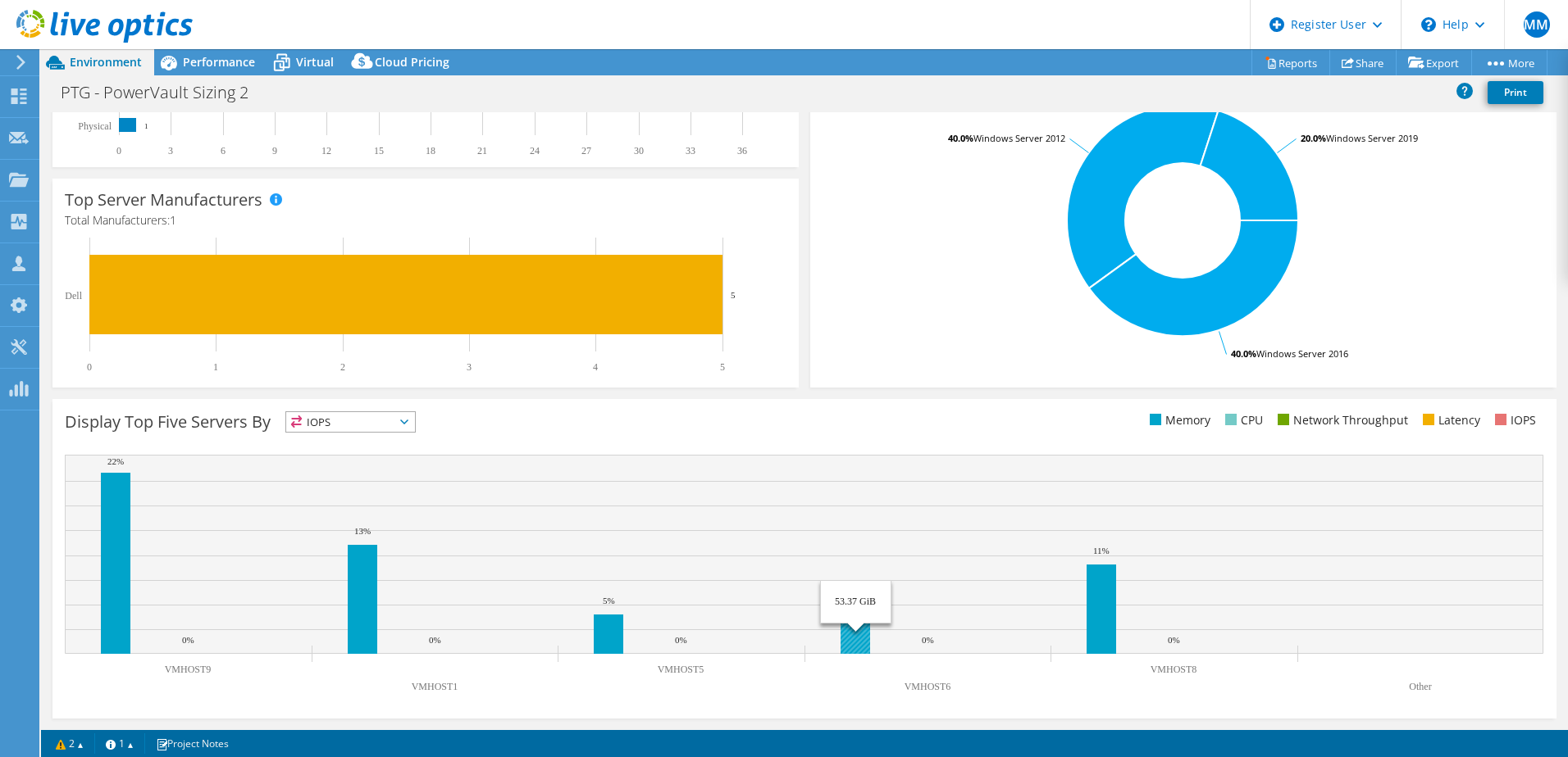
scroll to position [336, 0]
